Goal: Find specific page/section: Find specific page/section

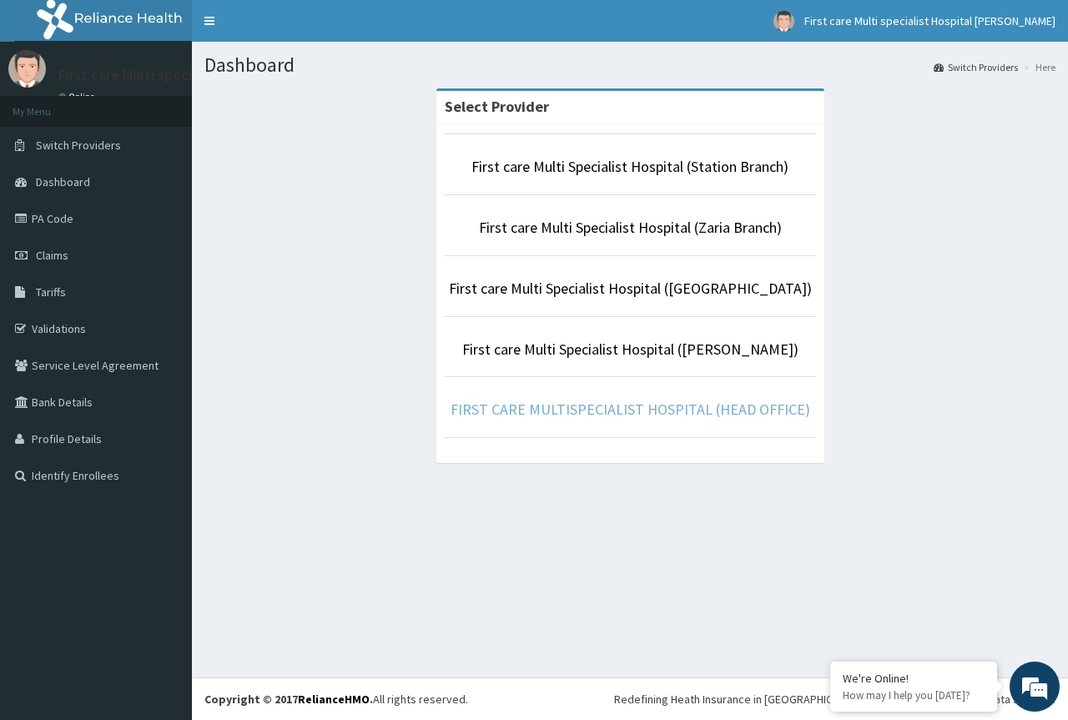
click at [638, 411] on link "FIRST CARE MULTISPECIALIST HOSPITAL (HEAD OFFICE)" at bounding box center [630, 409] width 360 height 19
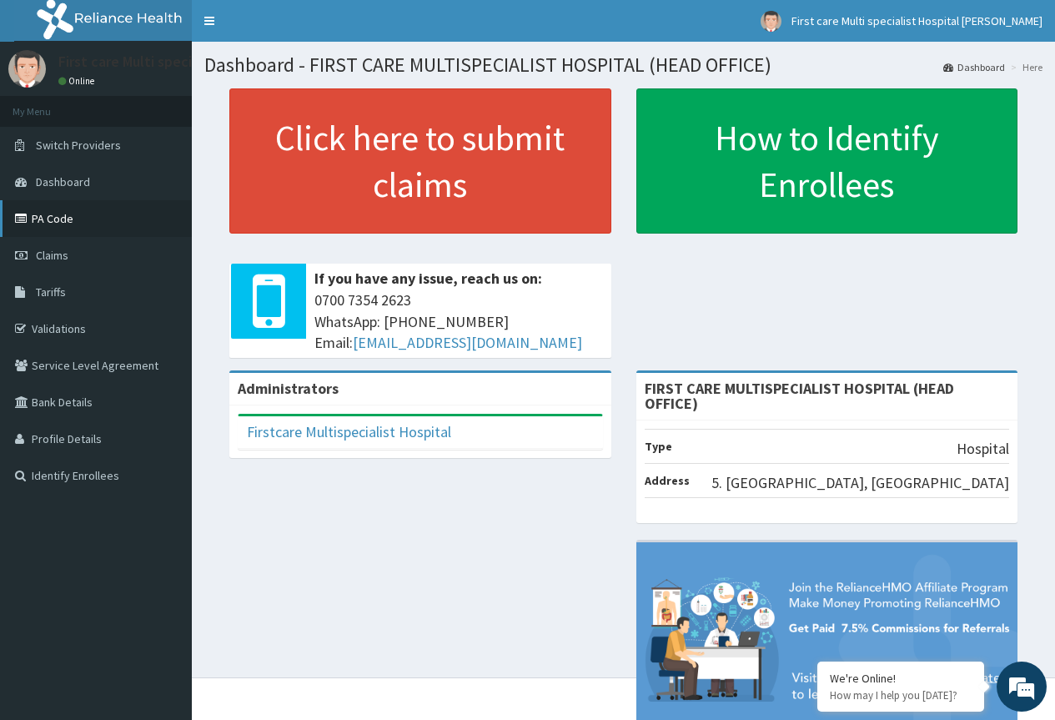
click at [93, 225] on link "PA Code" at bounding box center [96, 218] width 192 height 37
